Goal: Information Seeking & Learning: Learn about a topic

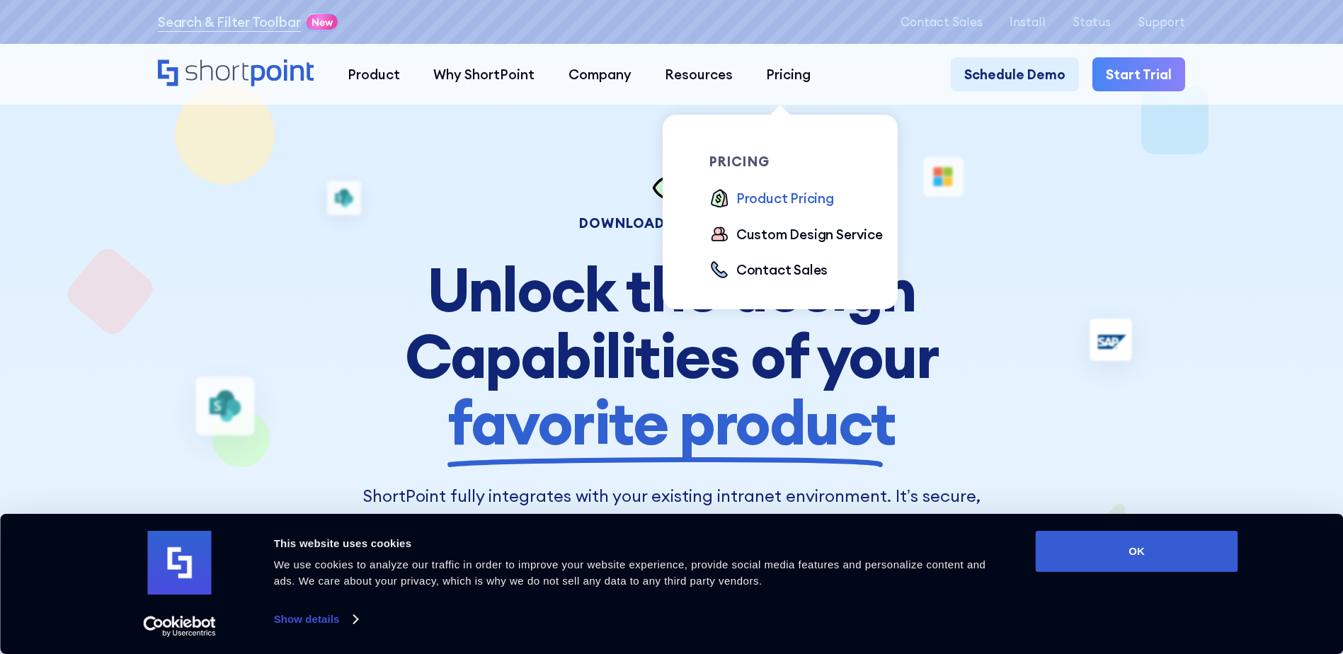
click at [792, 198] on div "Product Pricing" at bounding box center [785, 198] width 98 height 20
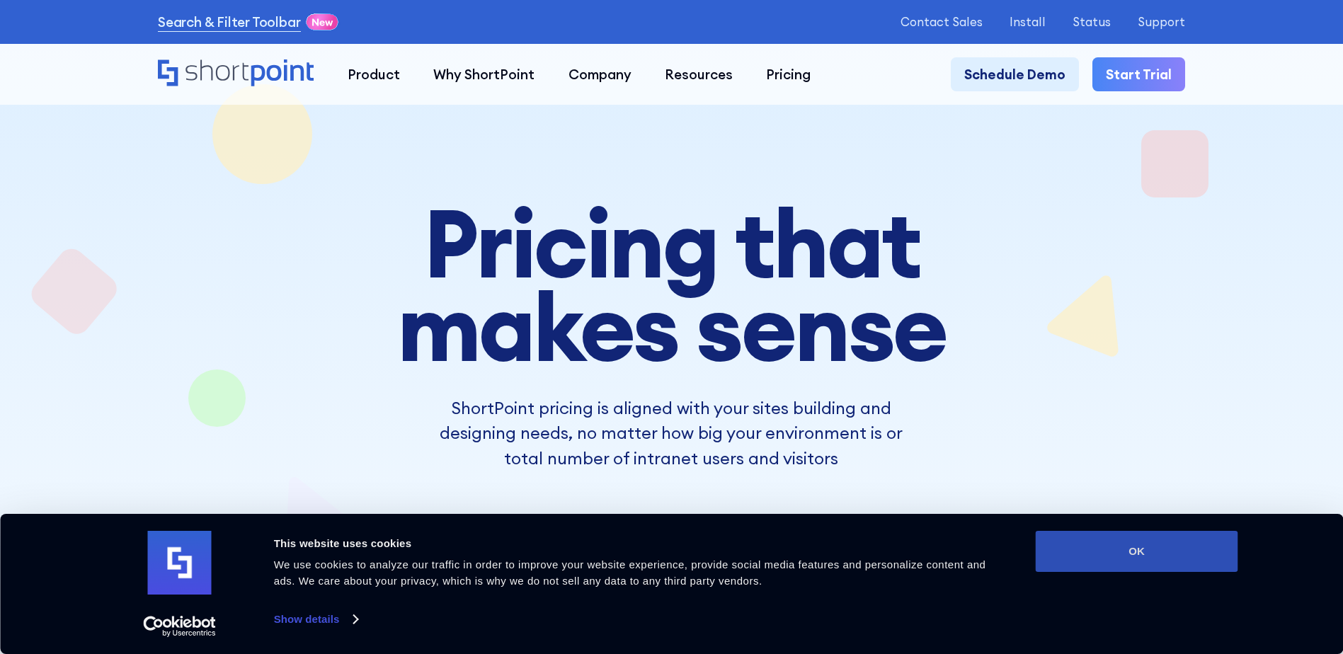
click at [1152, 551] on button "OK" at bounding box center [1137, 551] width 203 height 41
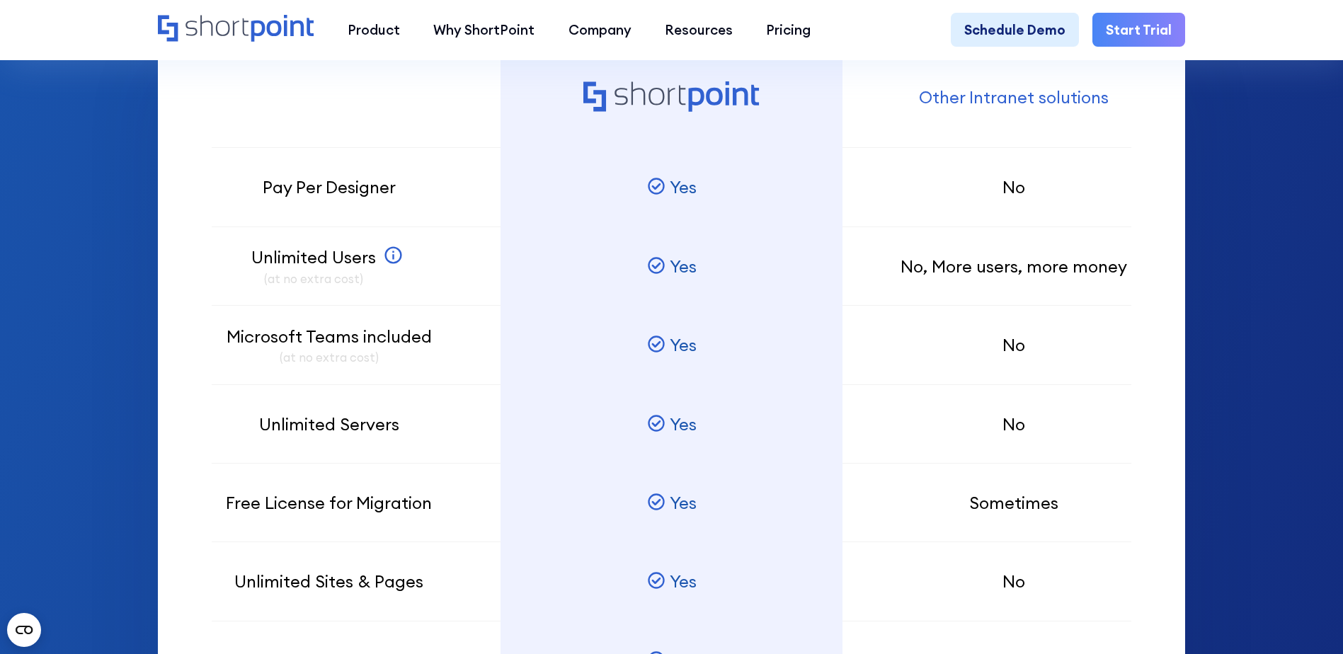
scroll to position [1204, 0]
